Goal: Check status: Check status

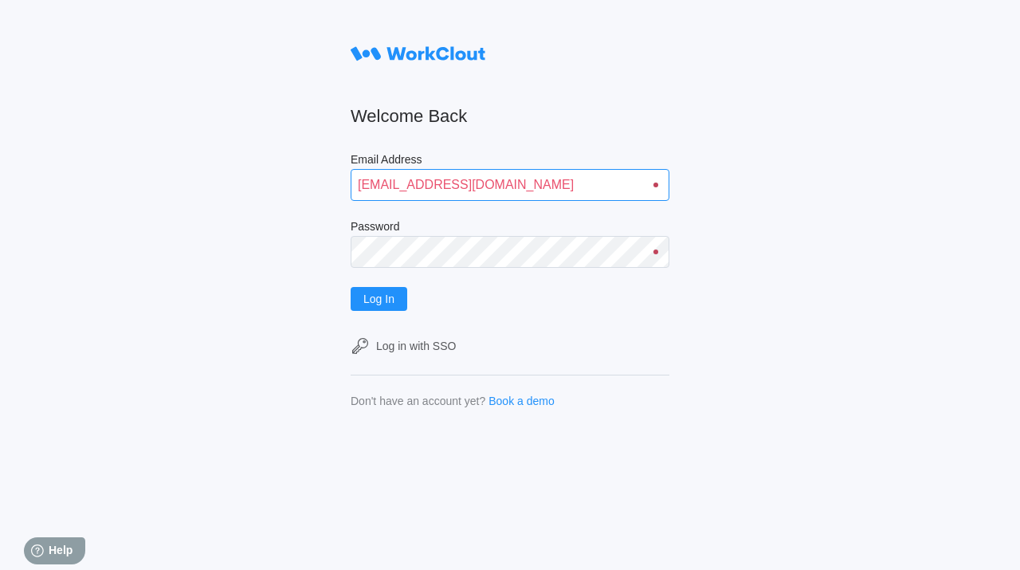
type input "quadristi@simcona.com"
